Goal: Find specific page/section: Find specific page/section

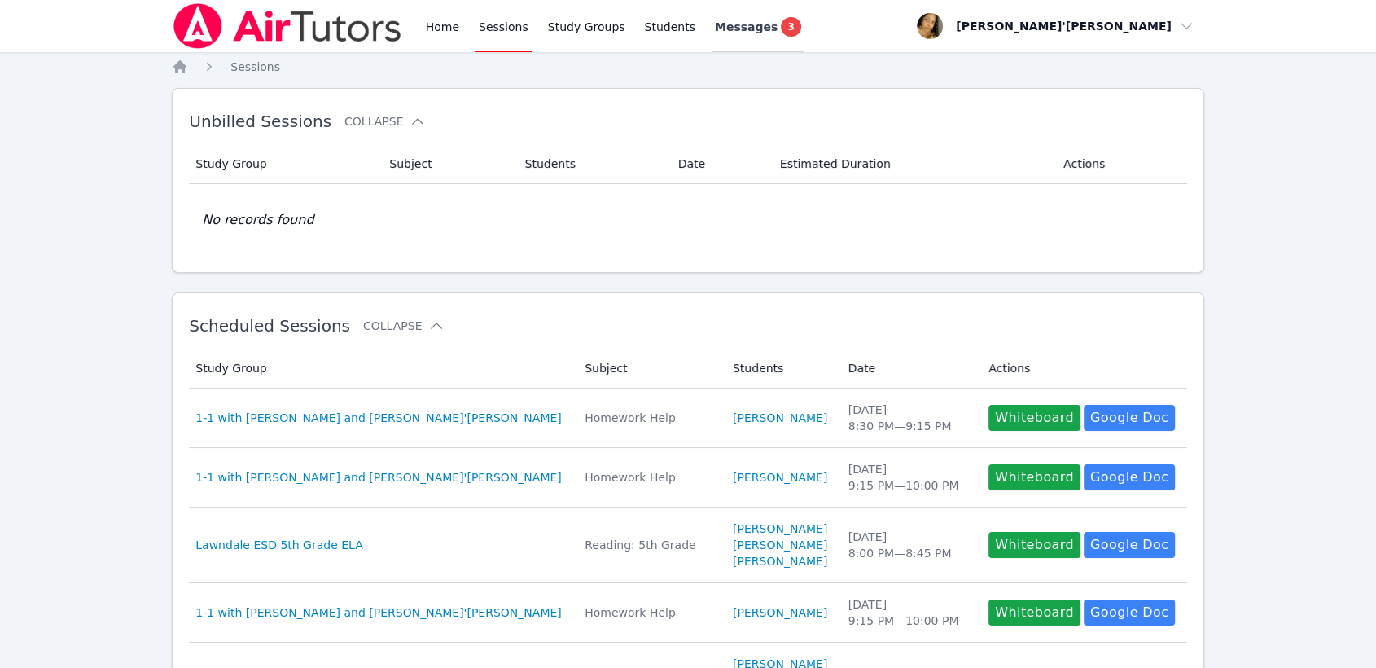
click at [736, 41] on link "Messages 3" at bounding box center [758, 26] width 93 height 52
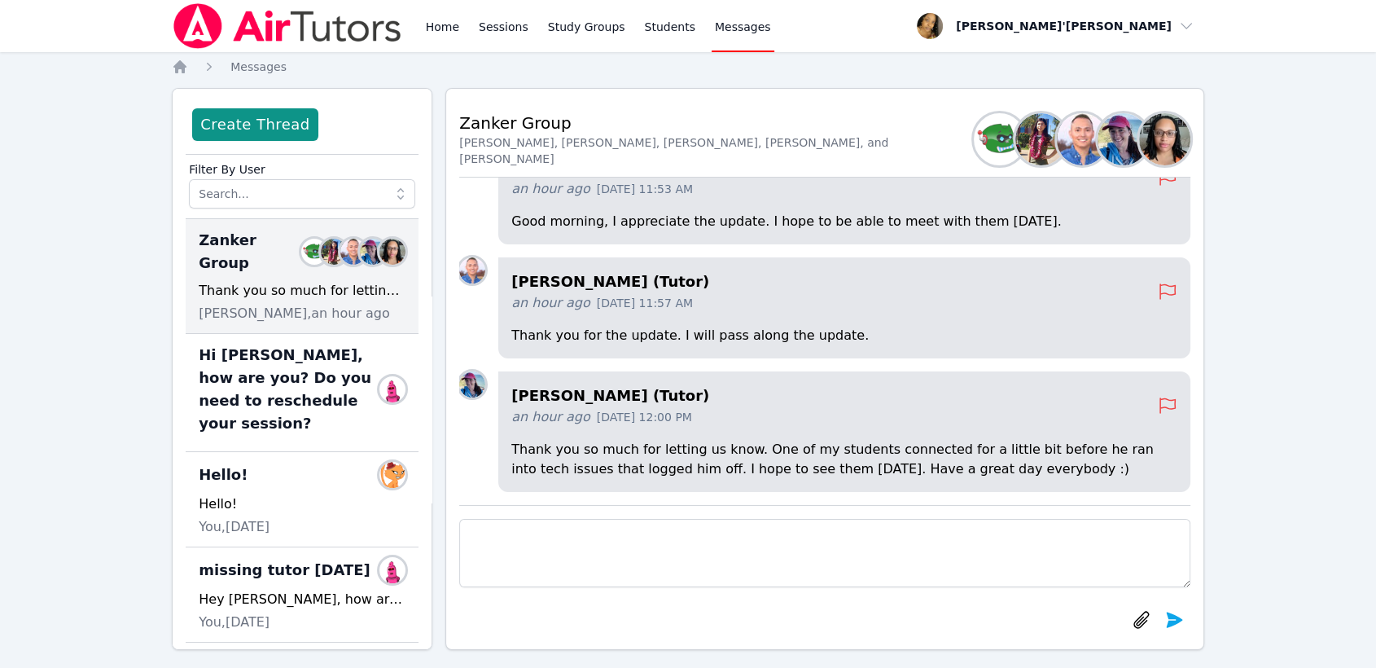
click at [795, 89] on div "Back to Threads Zanker Group [PERSON_NAME], [PERSON_NAME], [PERSON_NAME], [PERS…" at bounding box center [824, 369] width 759 height 562
click at [509, 34] on link "Sessions" at bounding box center [504, 26] width 56 height 52
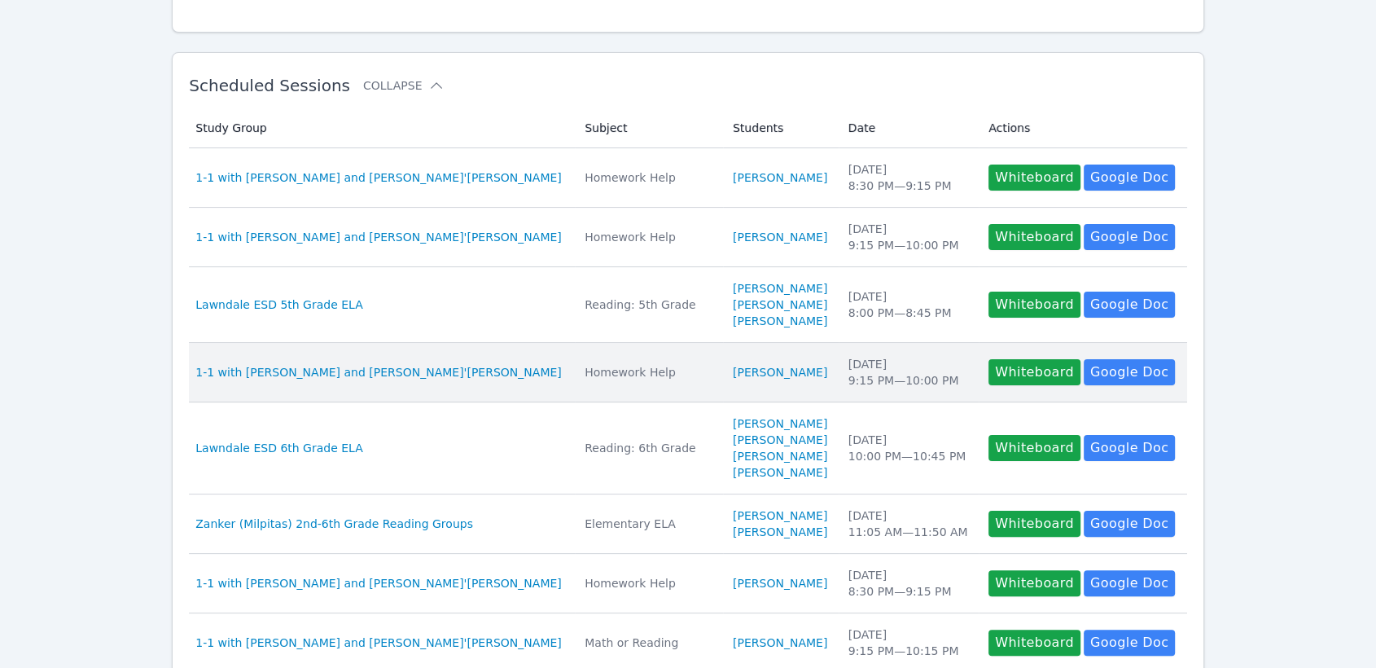
scroll to position [271, 0]
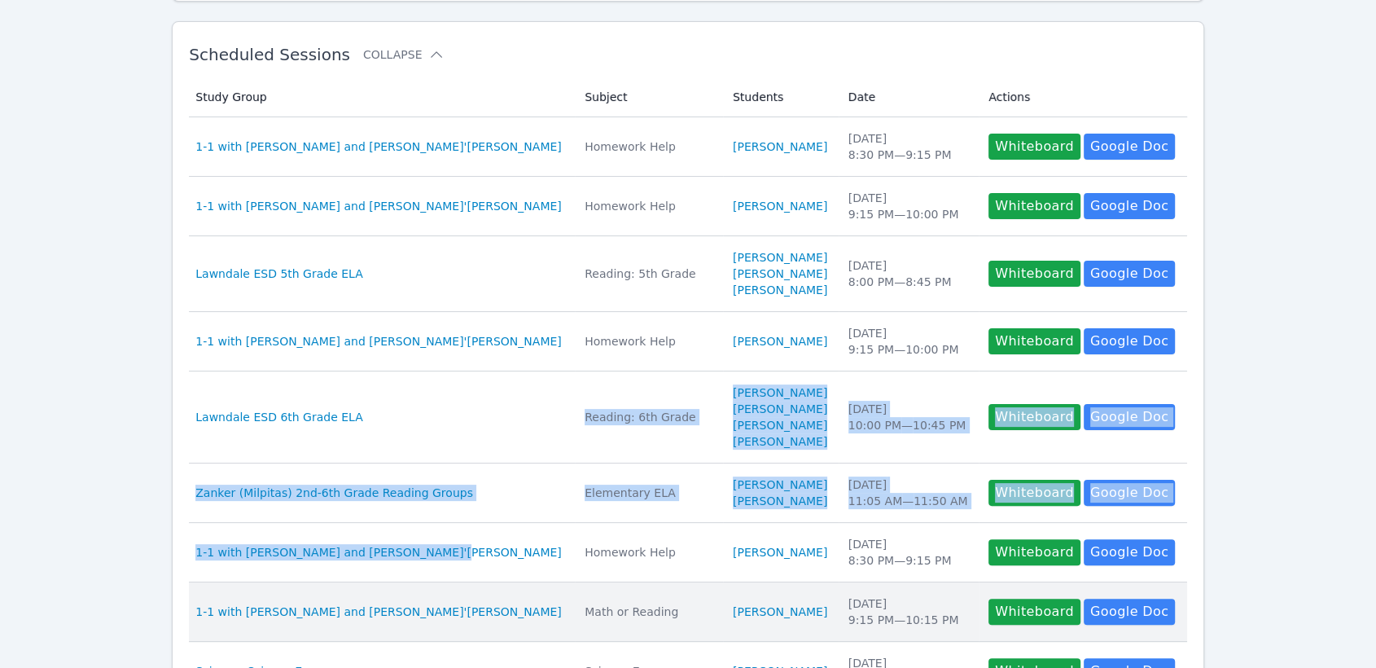
drag, startPoint x: 352, startPoint y: 445, endPoint x: 474, endPoint y: 621, distance: 213.5
click at [474, 607] on tbody "Study Group 1-1 with [PERSON_NAME] and [PERSON_NAME]'[PERSON_NAME] Subject Home…" at bounding box center [688, 438] width 998 height 643
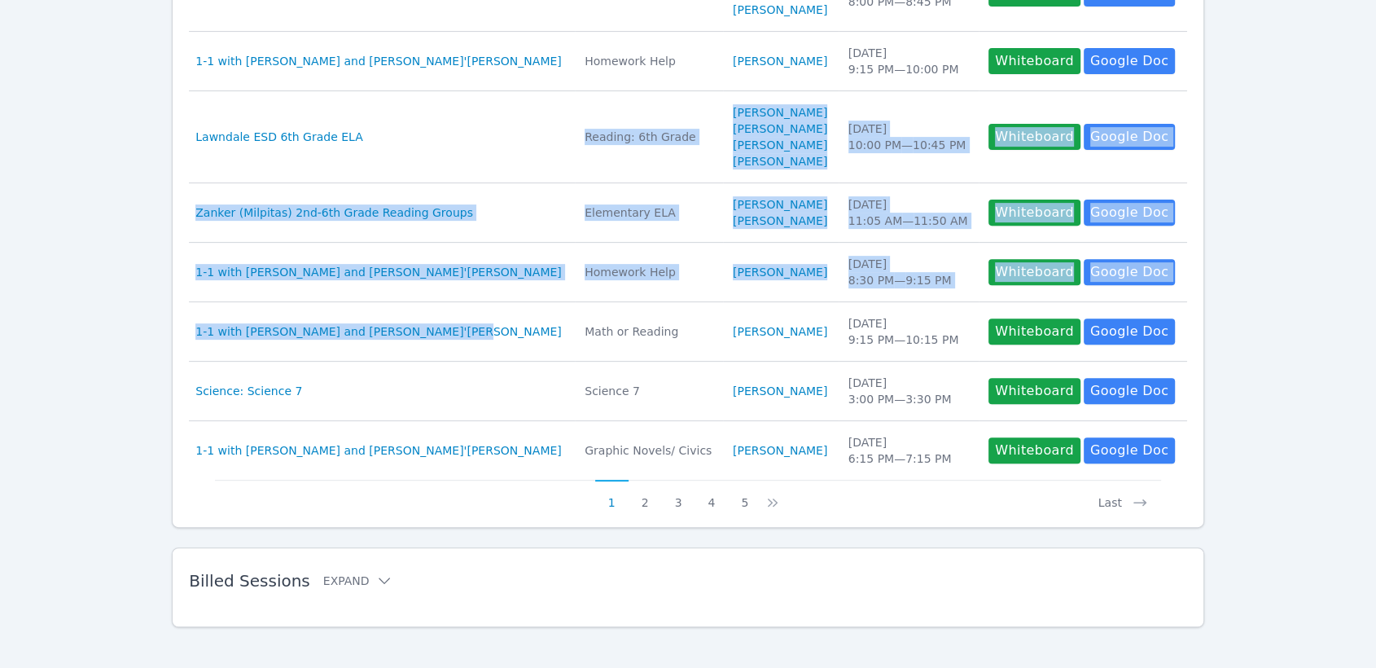
scroll to position [560, 0]
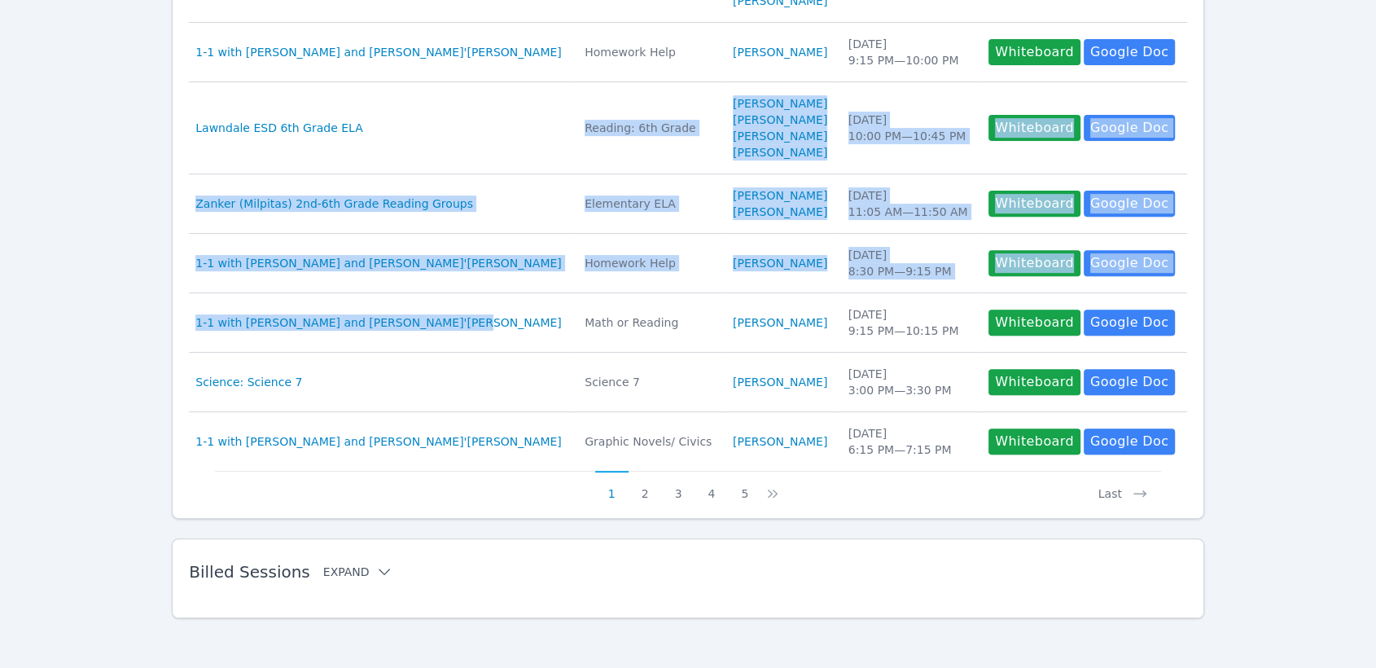
click at [330, 568] on button "Expand" at bounding box center [357, 572] width 69 height 16
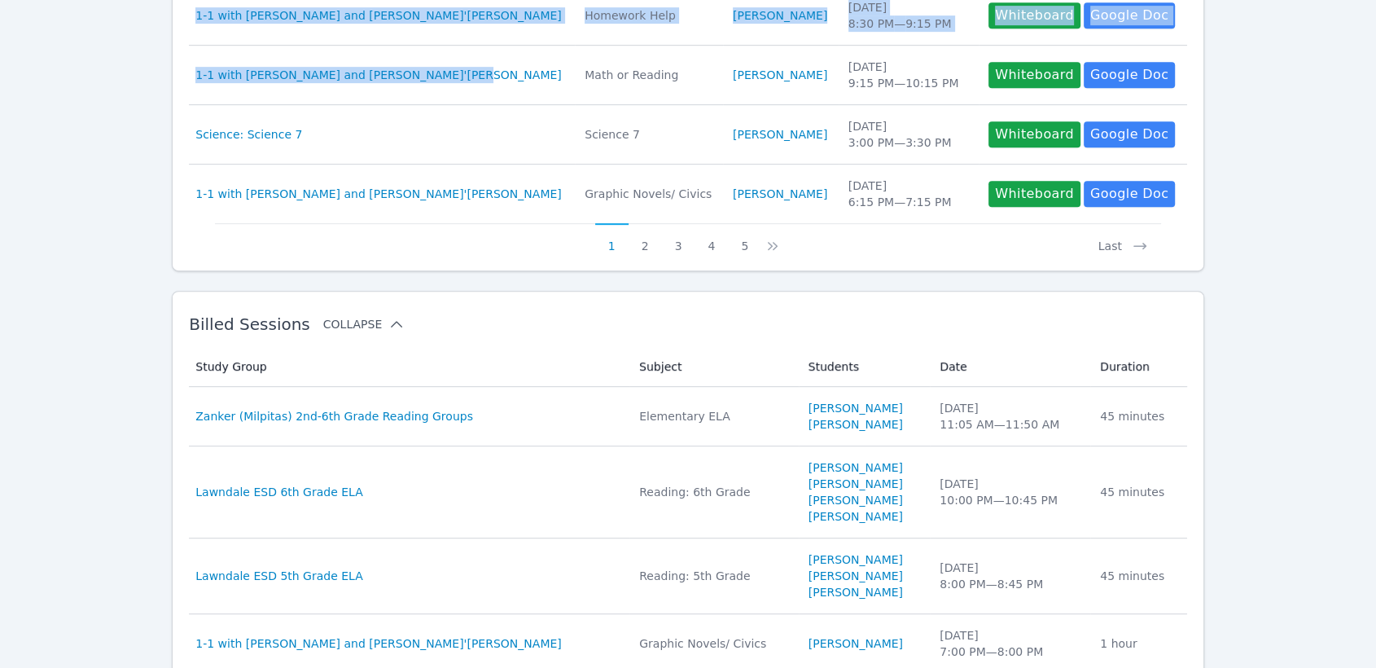
scroll to position [832, 0]
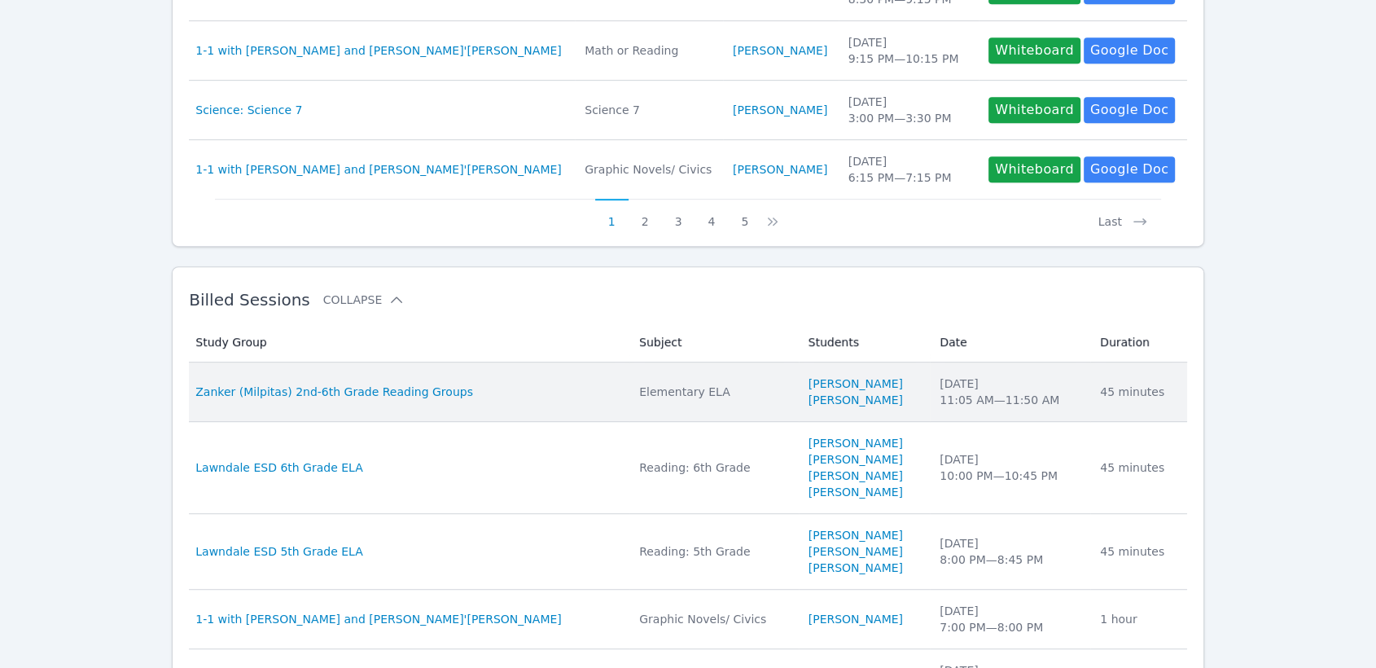
click at [483, 393] on div "Zanker (Milpitas) 2nd-6th Grade Reading Groups" at bounding box center [407, 392] width 424 height 16
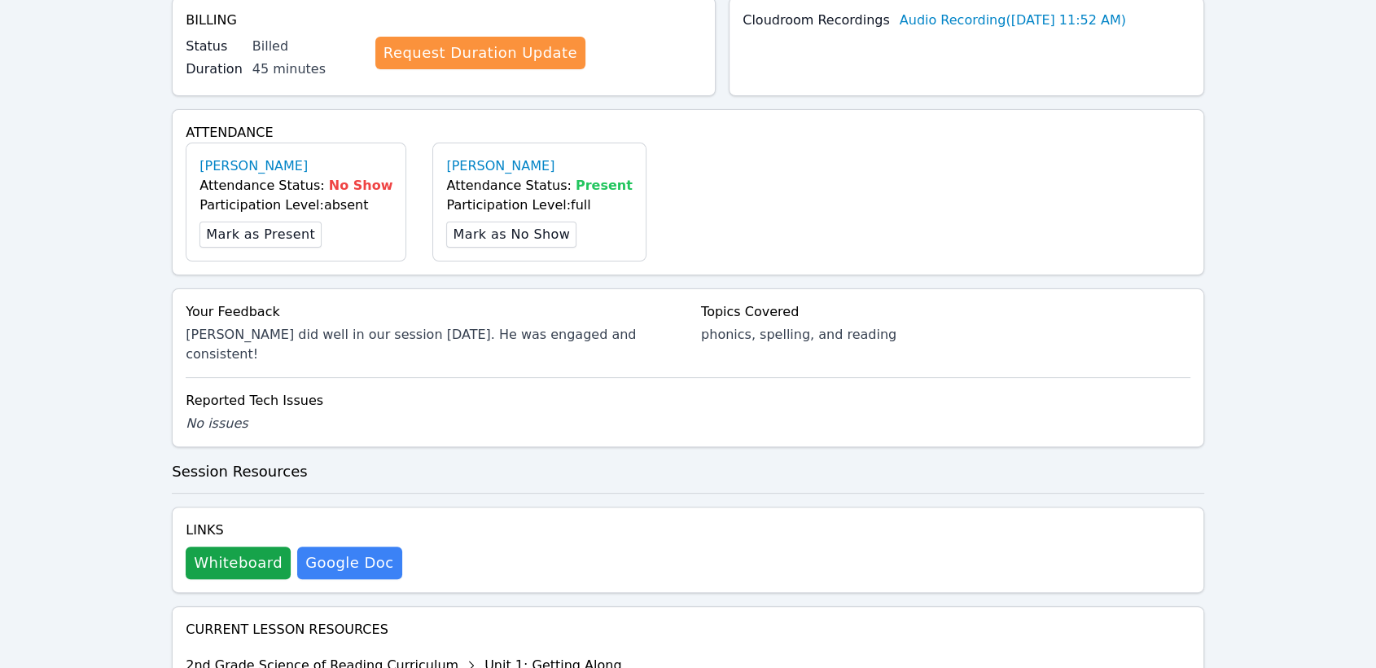
scroll to position [542, 0]
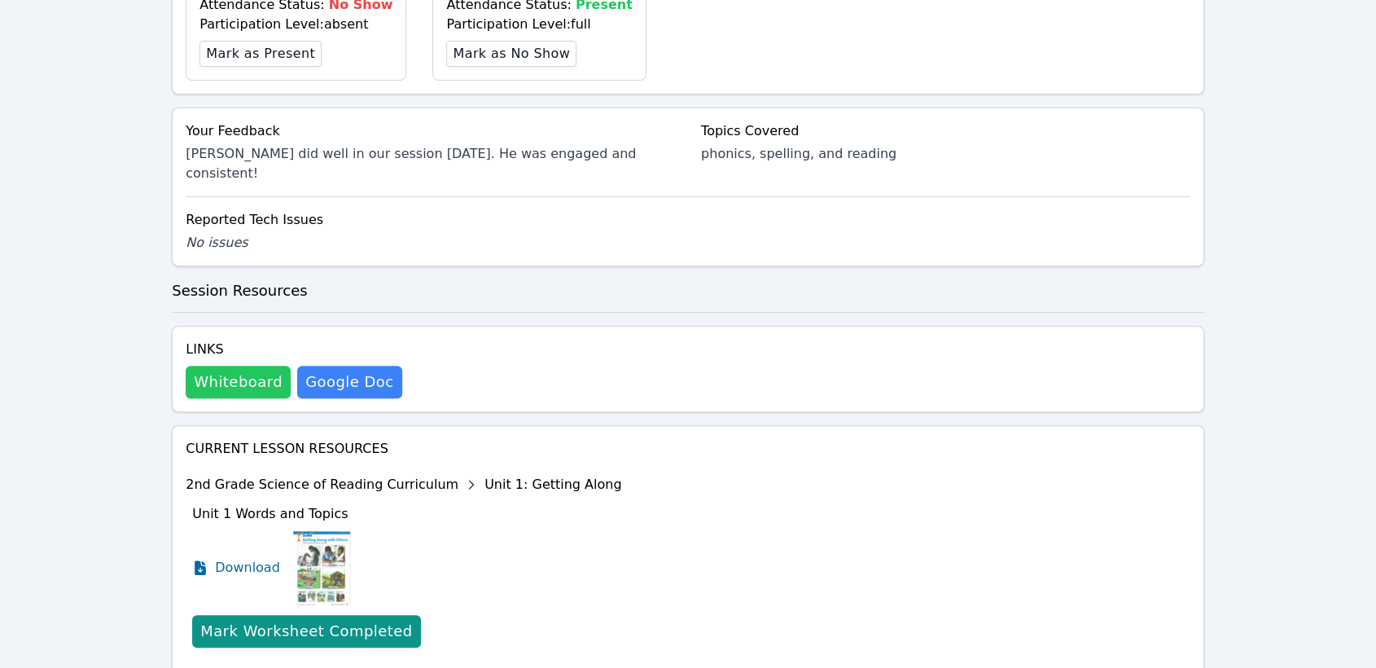
click at [214, 366] on button "Whiteboard" at bounding box center [238, 382] width 105 height 33
